Goal: Information Seeking & Learning: Learn about a topic

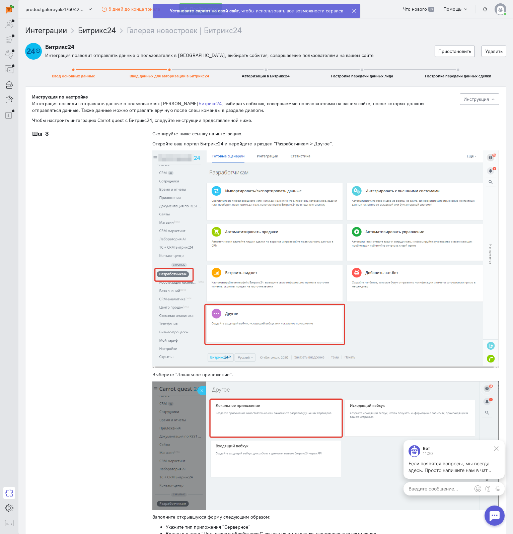
click at [46, 107] on div "Интеграция позволит отправлять данные о пользователях в [GEOGRAPHIC_DATA] , выб…" at bounding box center [242, 106] width 421 height 13
click at [10, 26] on div at bounding box center [9, 24] width 12 height 12
click at [27, 23] on section "Интеграции Битрикс24 Галерея новостроек | Битрикс24 Интеграция "Битрикс24" прио…" at bounding box center [265, 275] width 495 height 515
click at [7, 6] on img at bounding box center [10, 9] width 8 height 8
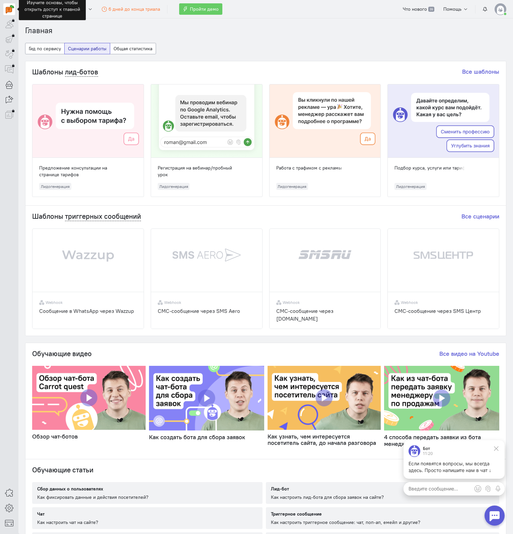
click at [143, 32] on ol "Главная" at bounding box center [265, 30] width 481 height 11
click at [366, 46] on cq-dashboard-select-dashboard-type-feature "Гид по сервису Сценарии работы Общая статистика" at bounding box center [265, 52] width 481 height 18
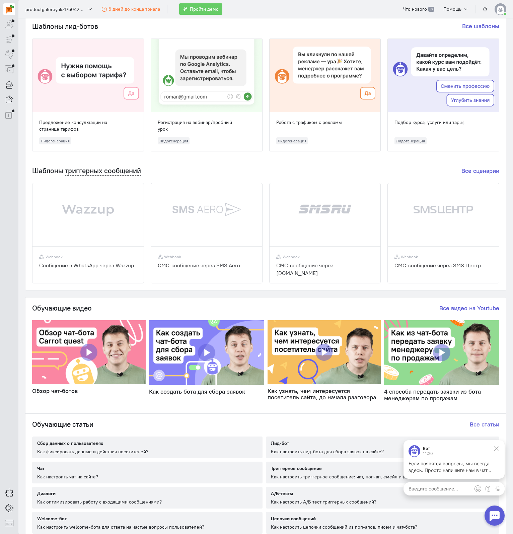
scroll to position [94, 0]
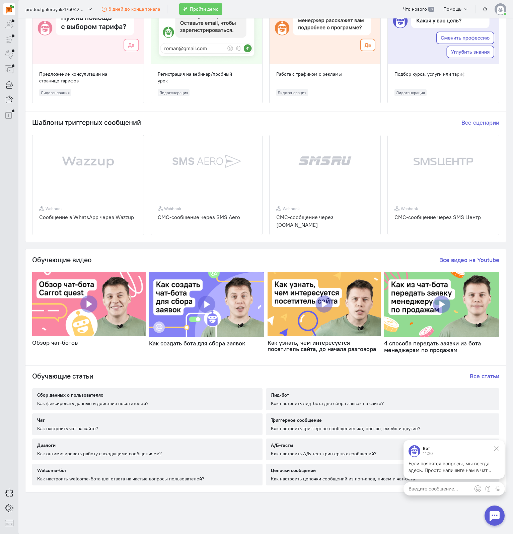
click at [142, 395] on div "Сбор данных о пользователях" at bounding box center [92, 394] width 111 height 7
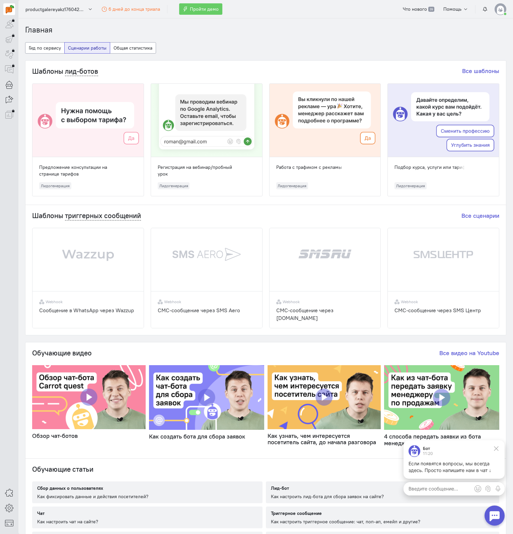
scroll to position [0, 0]
